Goal: Find specific page/section: Find specific page/section

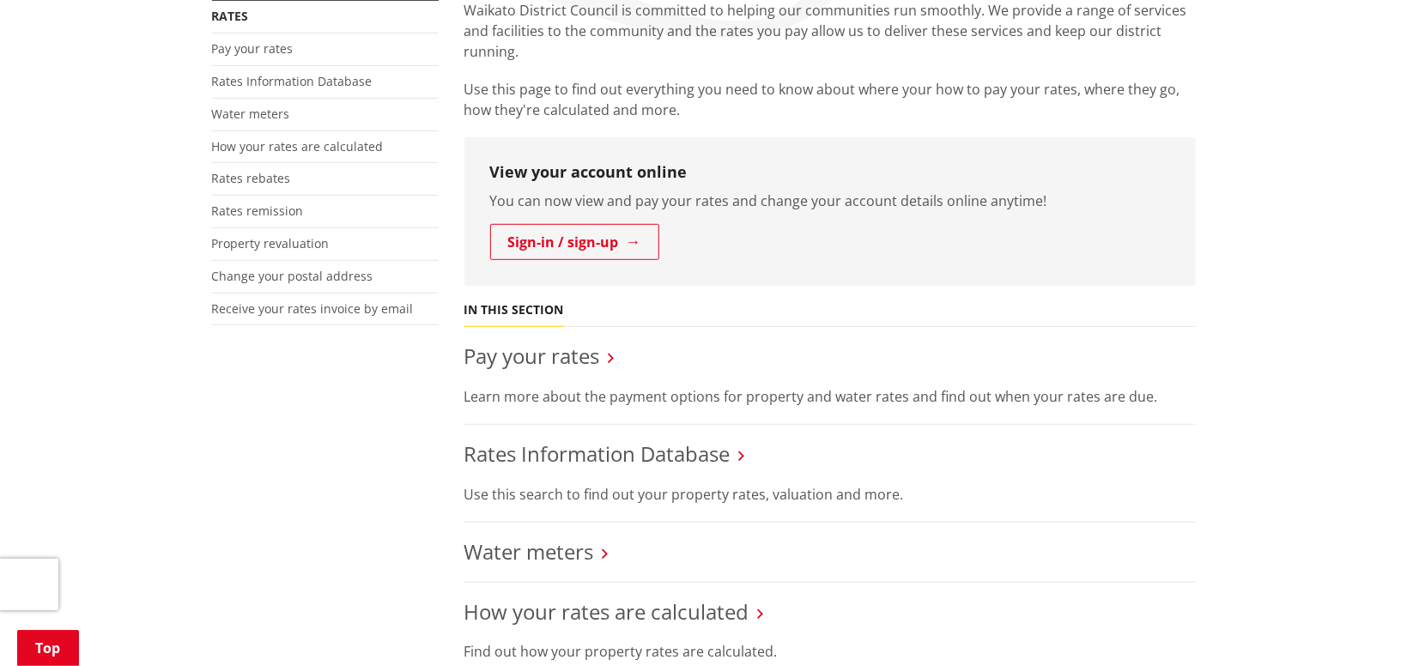
scroll to position [352, 0]
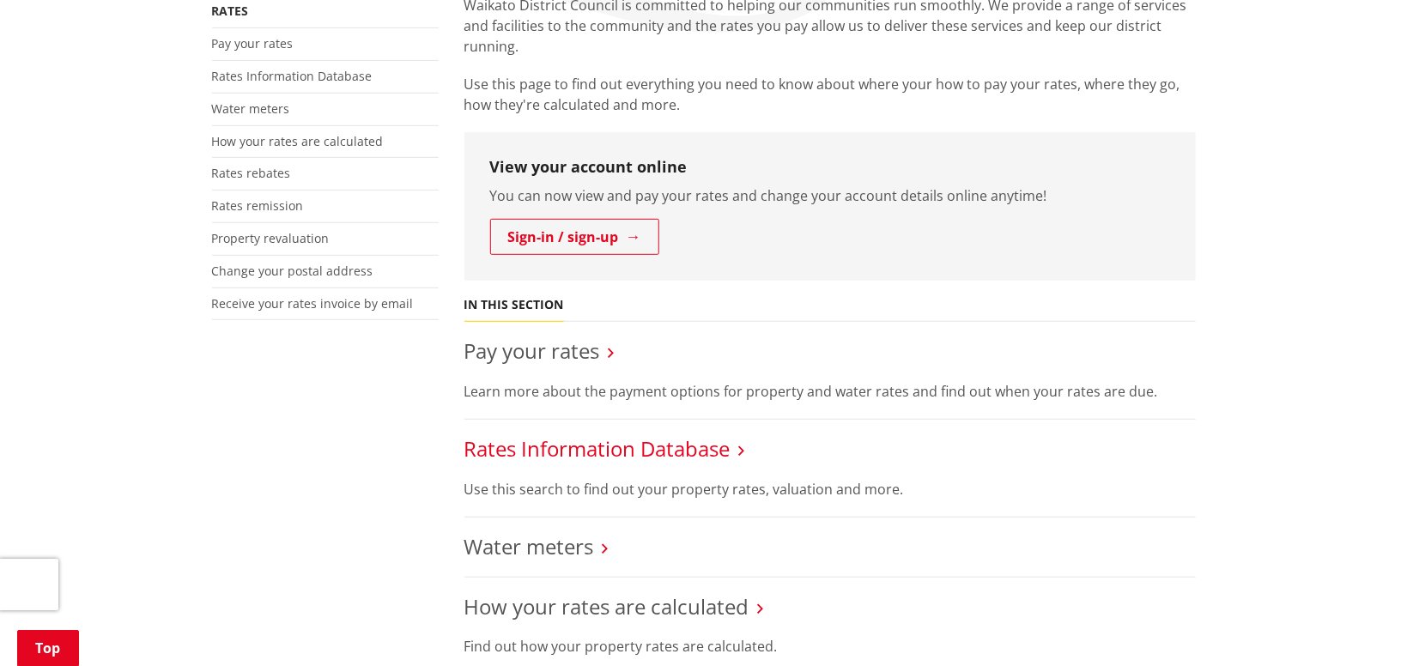
click at [666, 451] on link "Rates Information Database" at bounding box center [597, 448] width 266 height 28
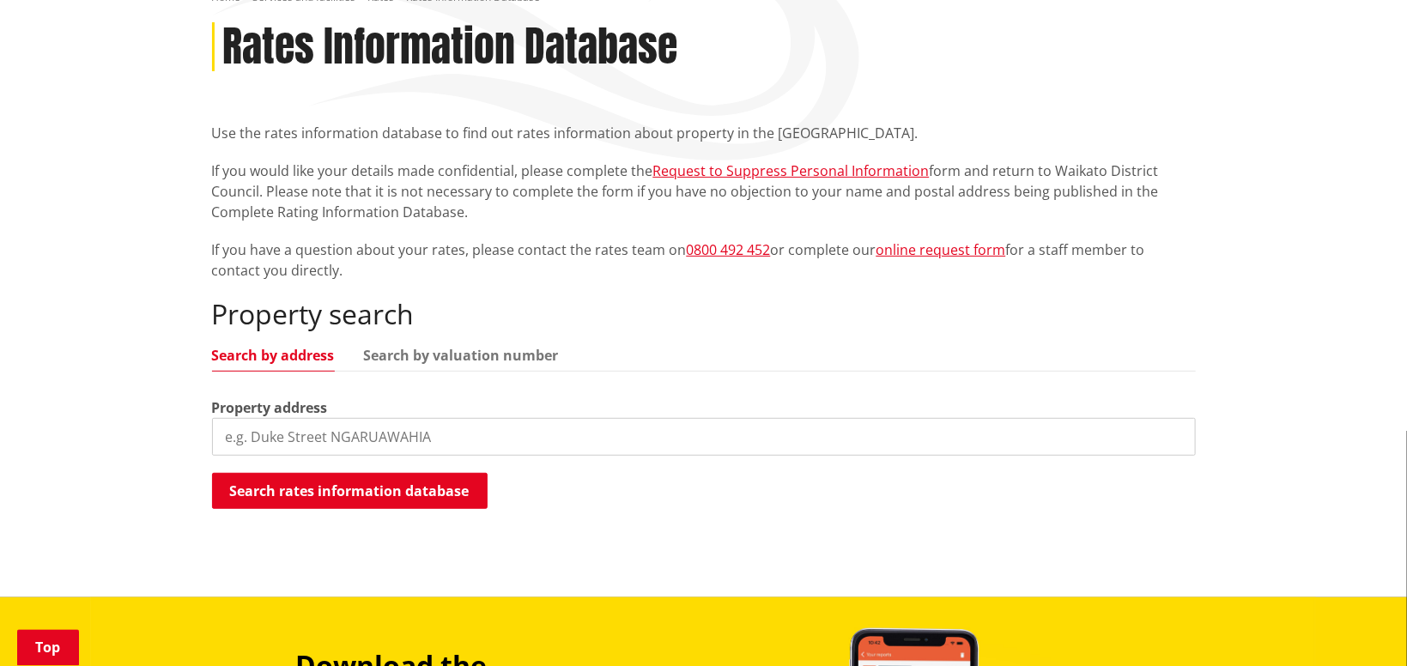
scroll to position [227, 0]
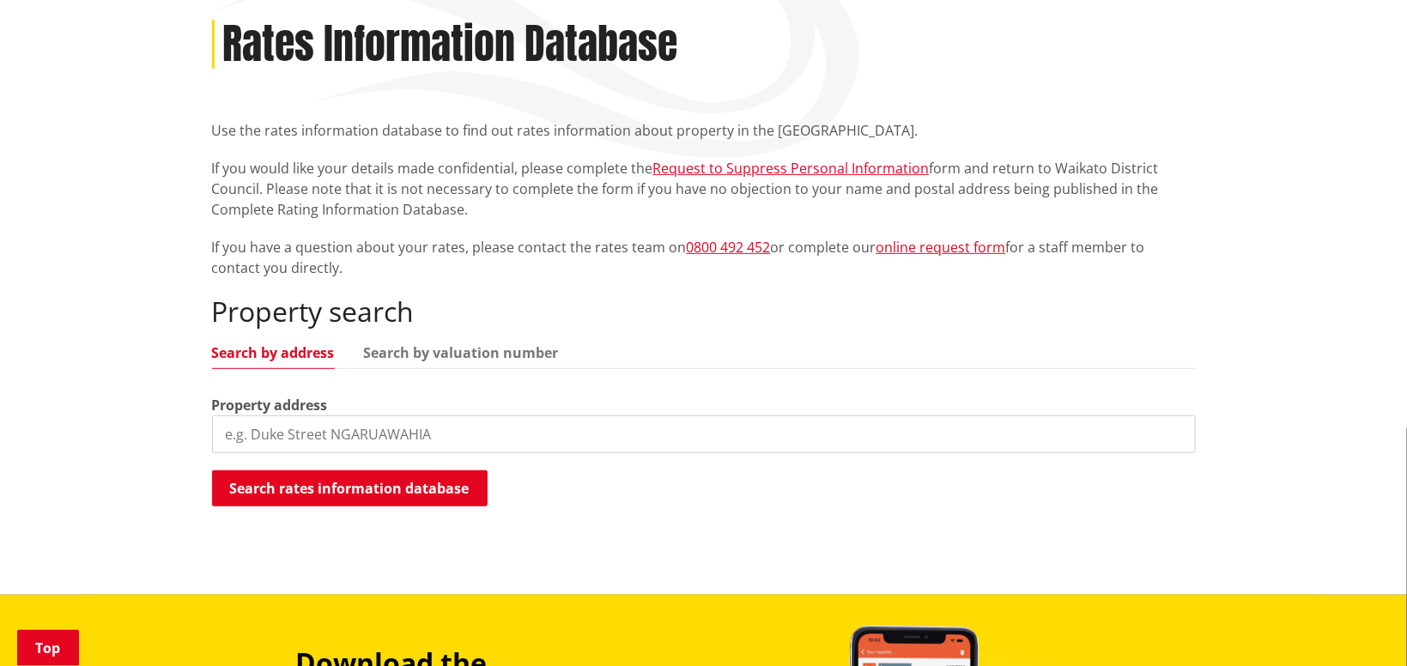
click at [251, 428] on input "search" at bounding box center [704, 434] width 984 height 38
click at [297, 487] on button "Search rates information database" at bounding box center [350, 488] width 276 height 36
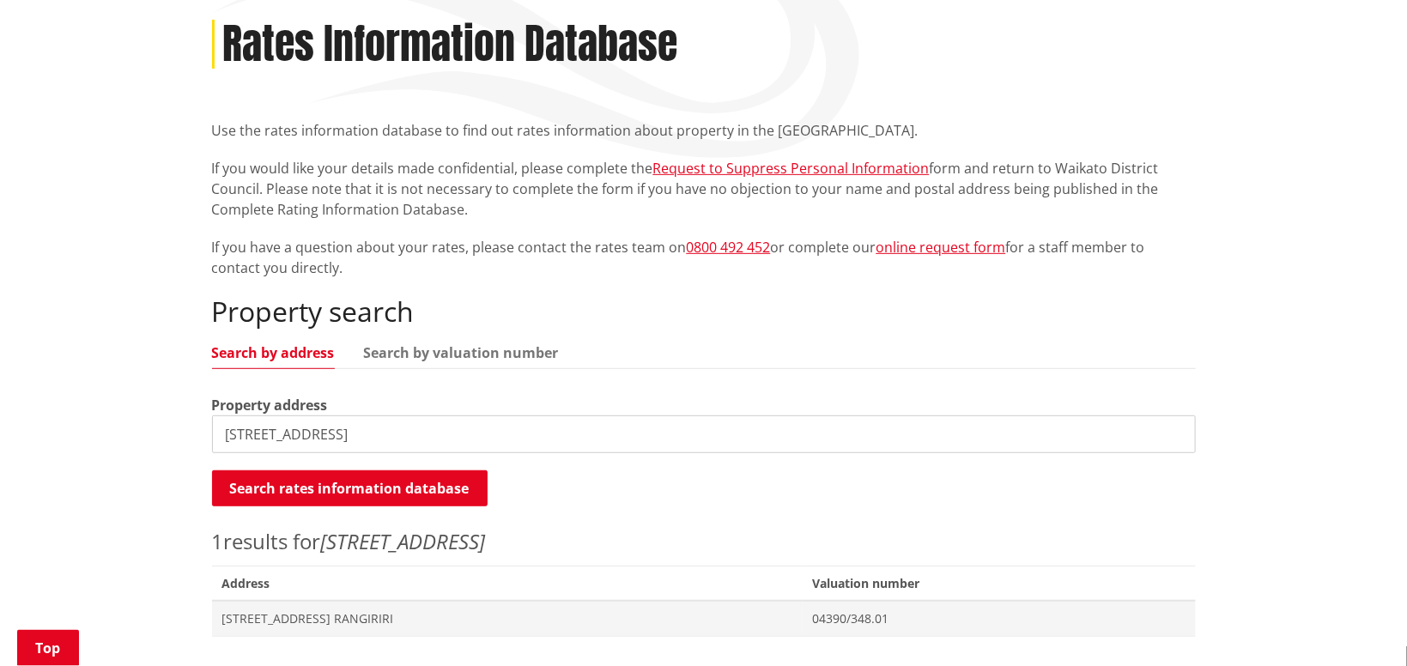
click at [231, 434] on input "16 Rangiriri Road" at bounding box center [704, 434] width 984 height 38
type input "26 Rangiriri Road"
click at [368, 481] on button "Search rates information database" at bounding box center [350, 488] width 276 height 36
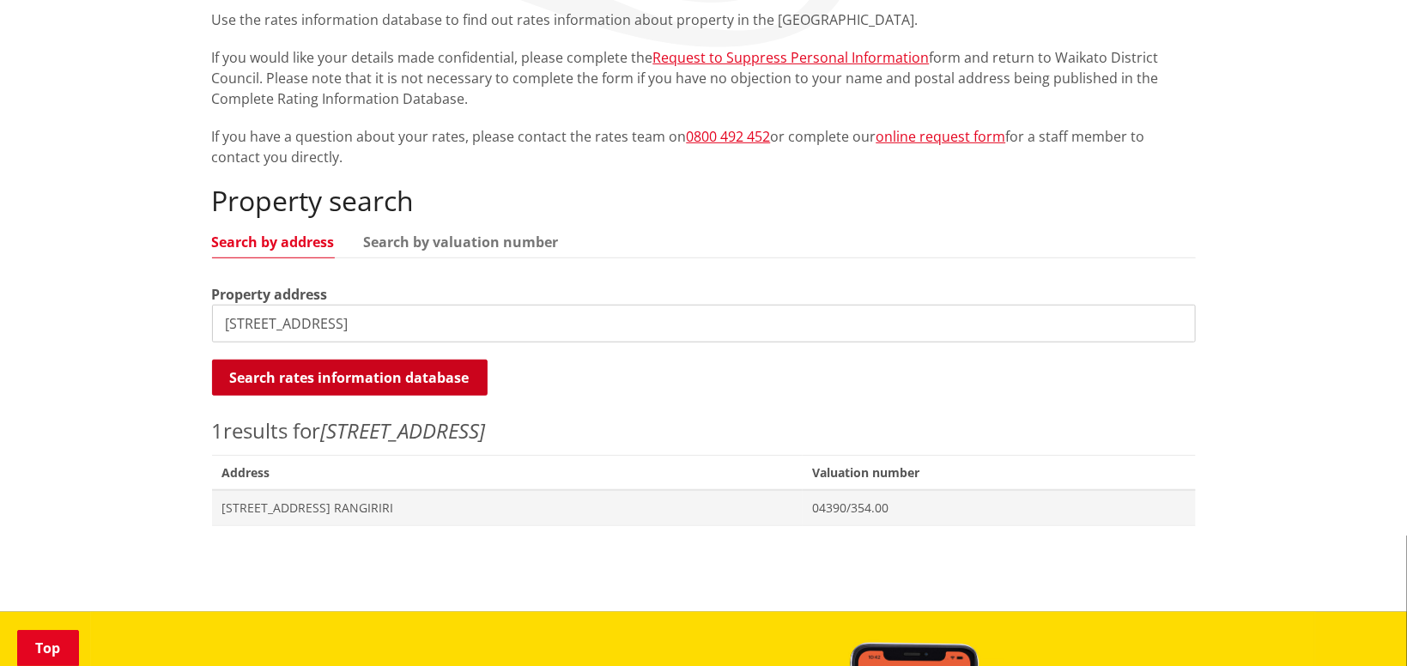
scroll to position [339, 0]
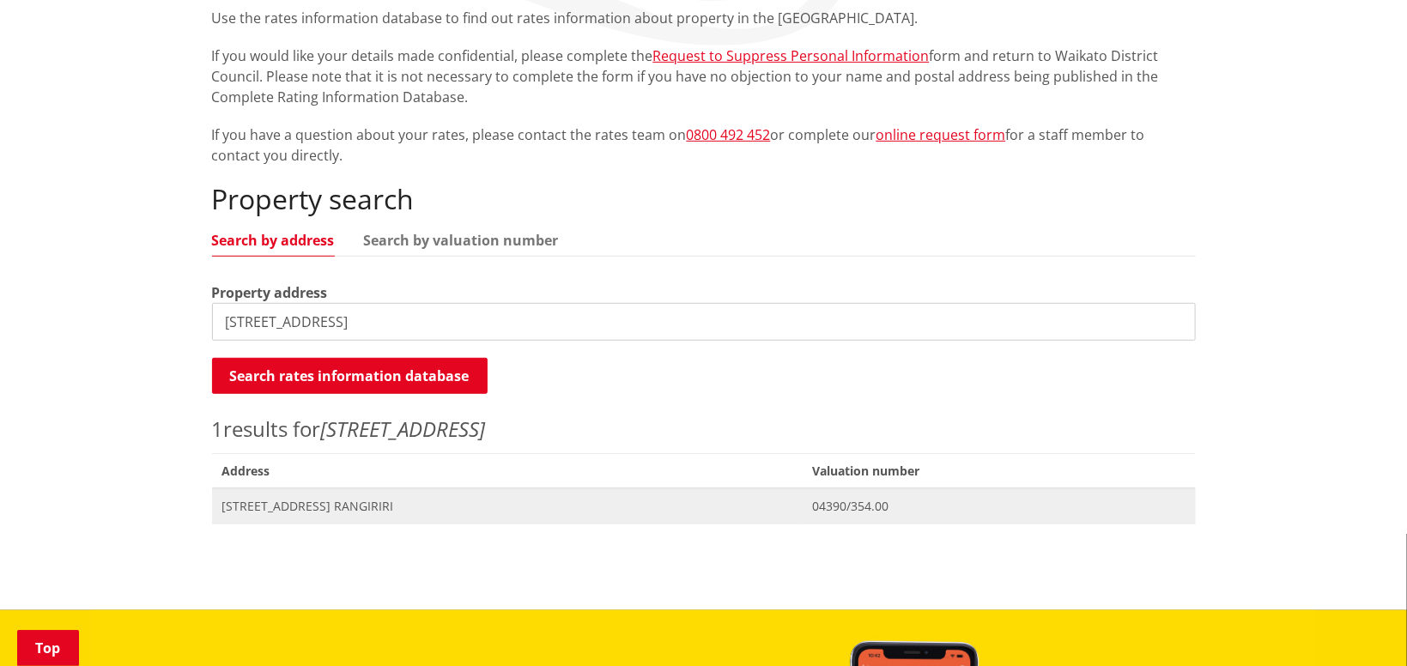
click at [323, 502] on span "26 Rangiriri Road RANGIRIRI" at bounding box center [507, 506] width 570 height 17
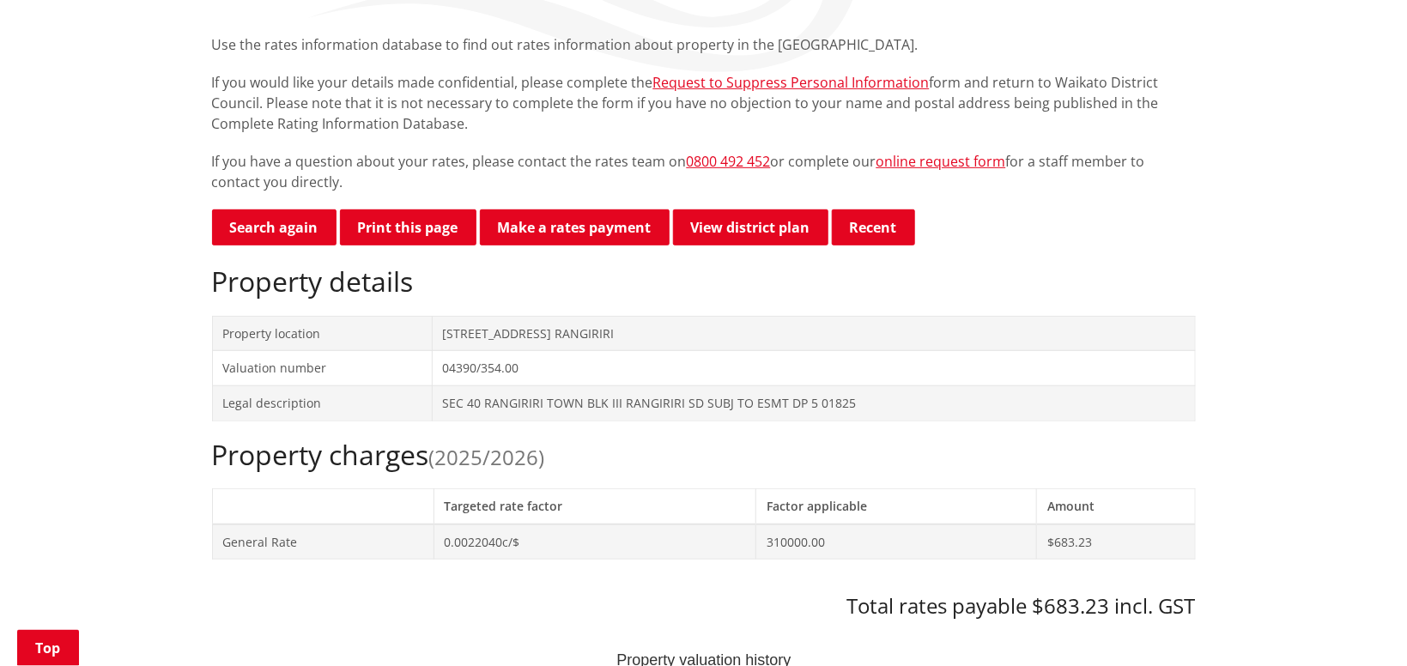
scroll to position [306, 0]
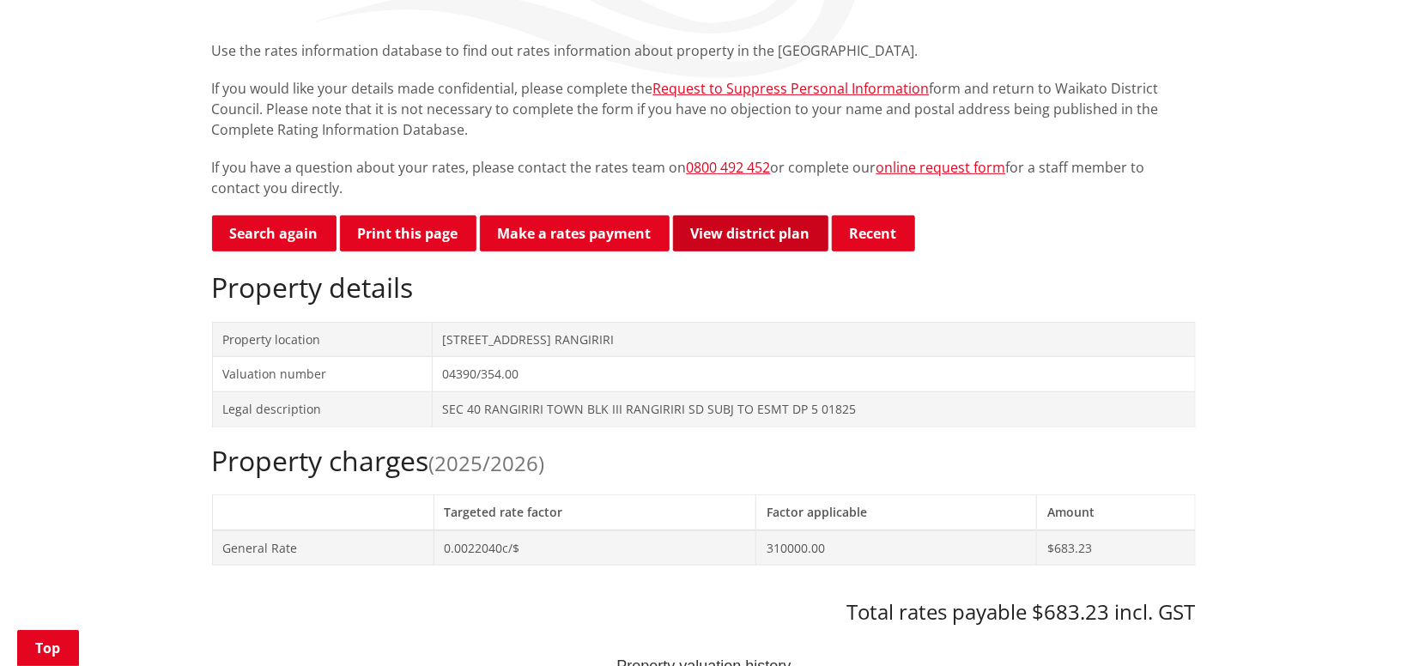
click at [731, 230] on link "View district plan" at bounding box center [750, 233] width 155 height 36
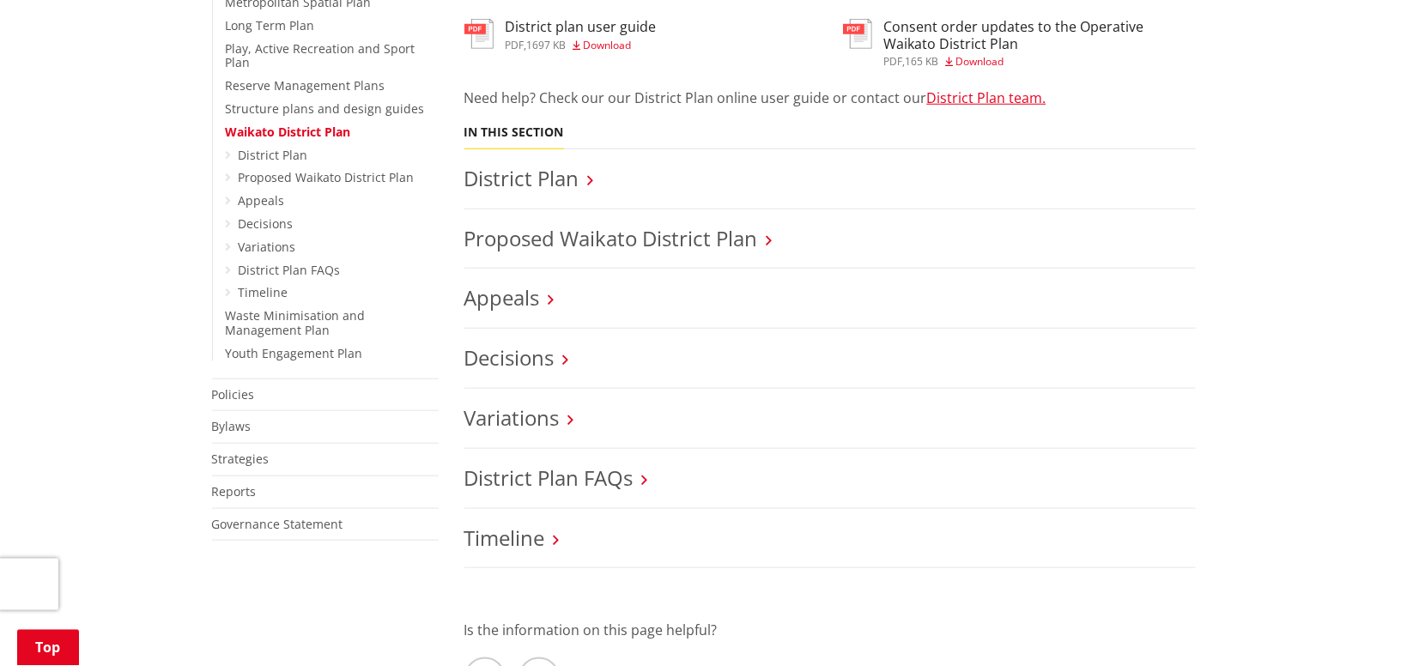
scroll to position [639, 0]
click at [517, 179] on link "District Plan" at bounding box center [521, 177] width 115 height 28
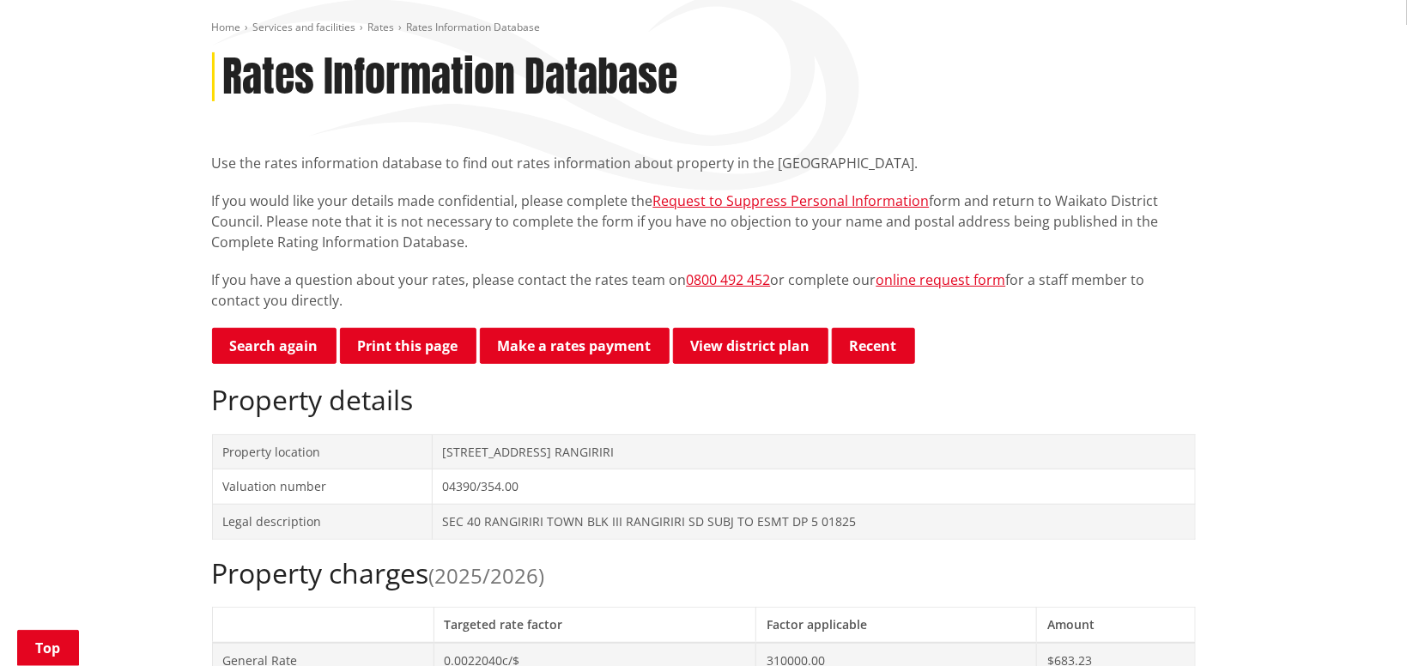
scroll to position [193, 0]
click at [744, 342] on link "View district plan" at bounding box center [750, 347] width 155 height 36
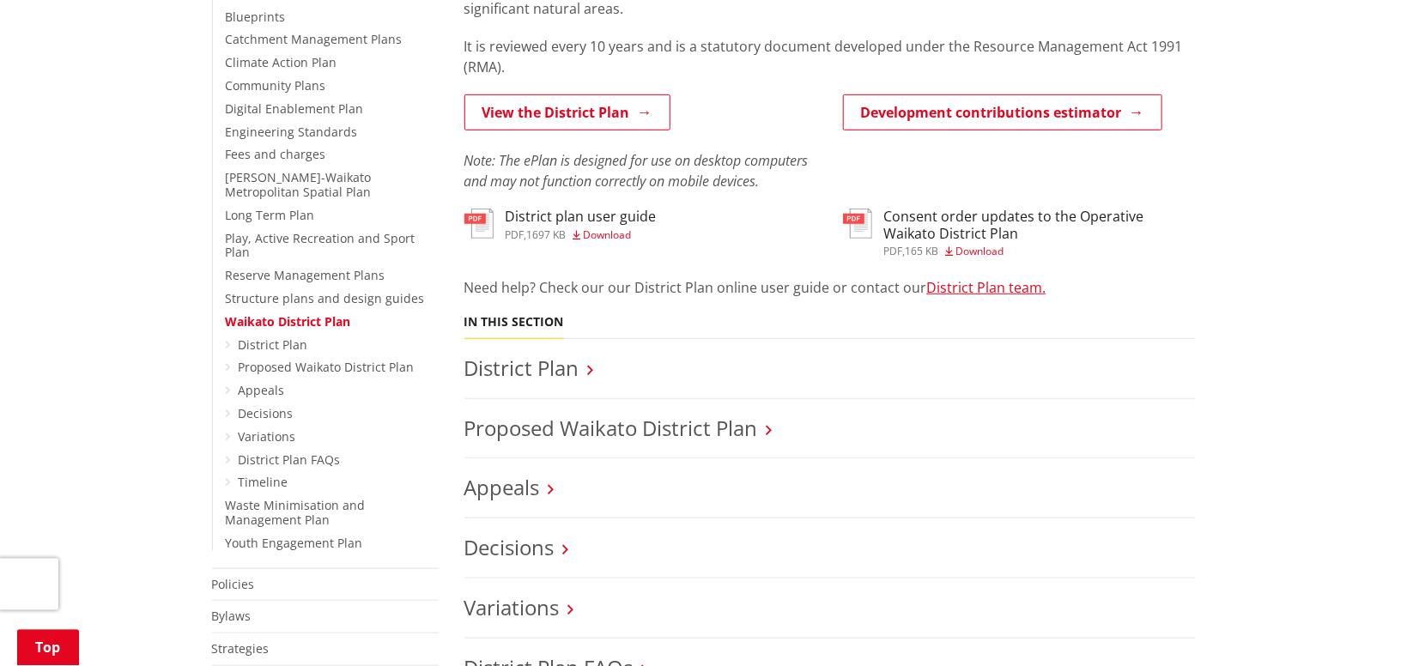
scroll to position [449, 0]
click at [512, 367] on link "District Plan" at bounding box center [521, 367] width 115 height 28
